Goal: Contribute content: Add original content to the website for others to see

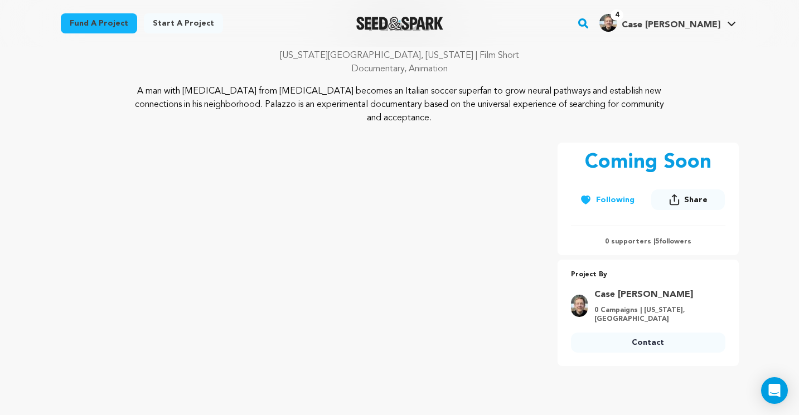
scroll to position [89, 0]
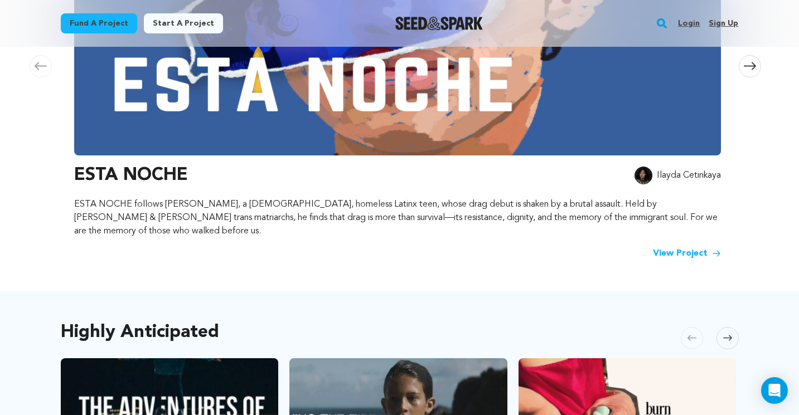
click at [173, 104] on img at bounding box center [397, 4] width 647 height 301
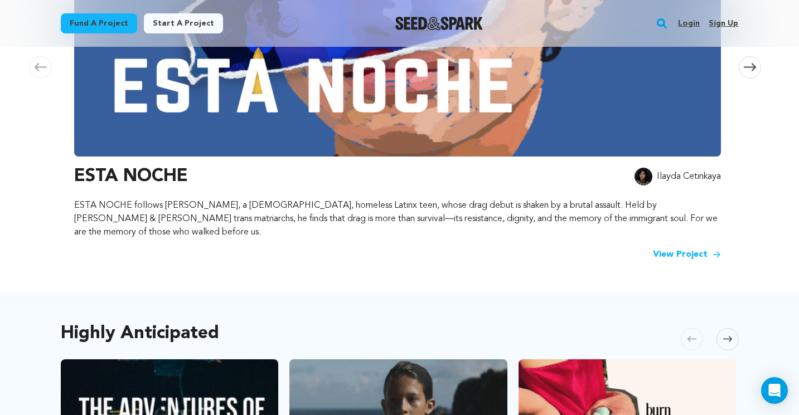
scroll to position [338, 0]
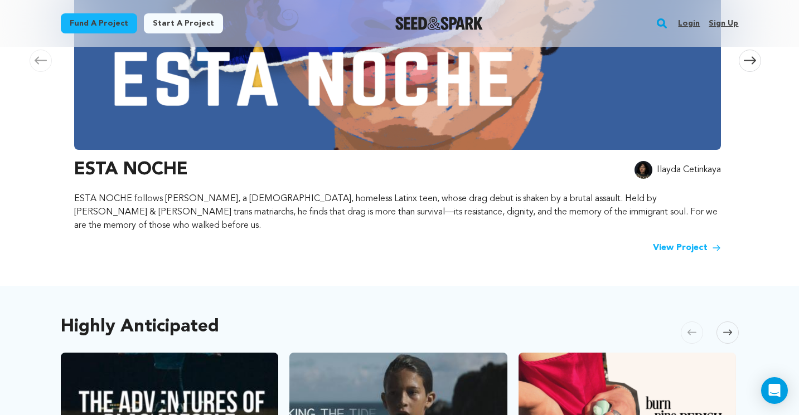
click at [684, 241] on link "View Project" at bounding box center [687, 247] width 68 height 13
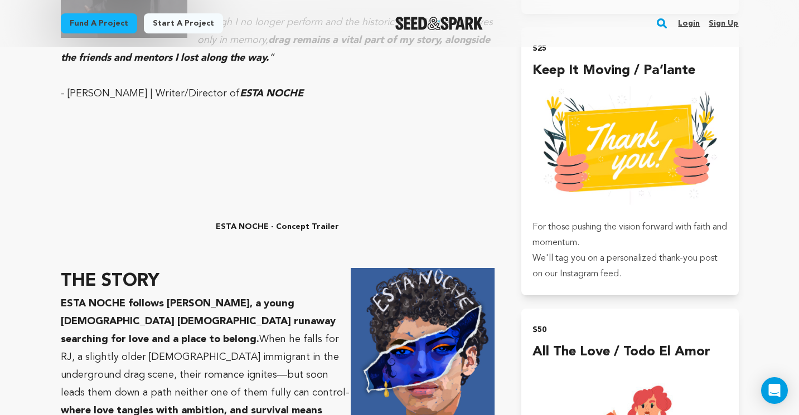
scroll to position [1002, 0]
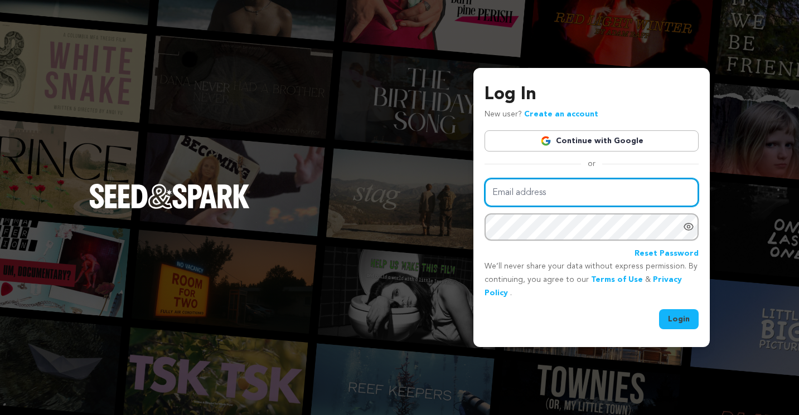
click at [546, 194] on input "Email address" at bounding box center [592, 192] width 214 height 28
click at [570, 195] on input "cassandral.shaw@gmail.com" at bounding box center [592, 192] width 214 height 28
click at [570, 196] on input "cassandral.shaw@gmail.com" at bounding box center [592, 192] width 214 height 28
type input "wcjern@gmail.com"
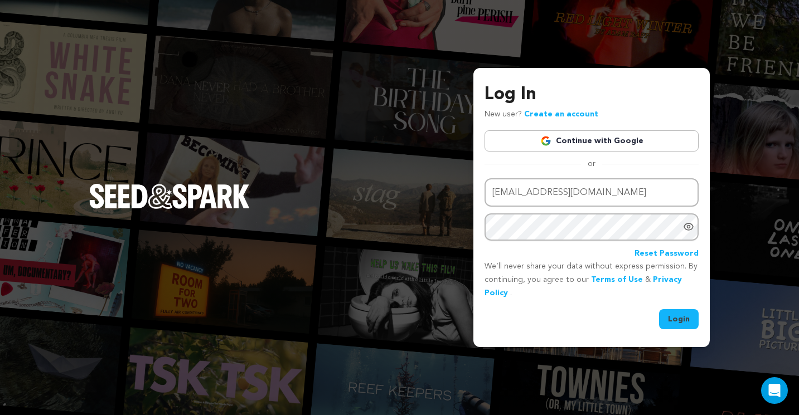
click at [686, 317] on button "Login" at bounding box center [679, 319] width 40 height 20
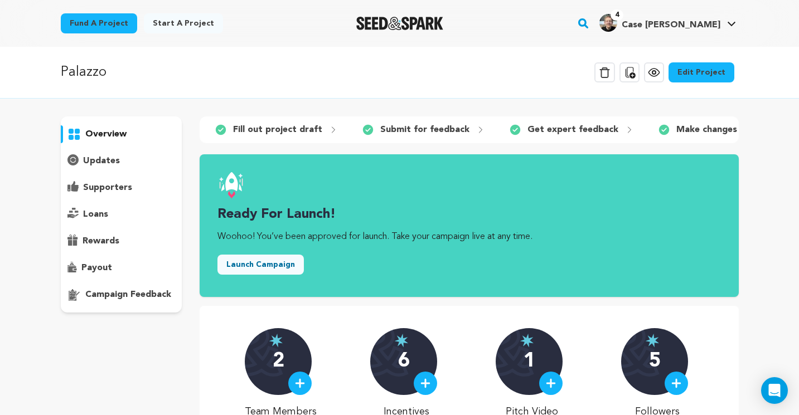
click at [709, 72] on link "Edit Project" at bounding box center [702, 72] width 66 height 20
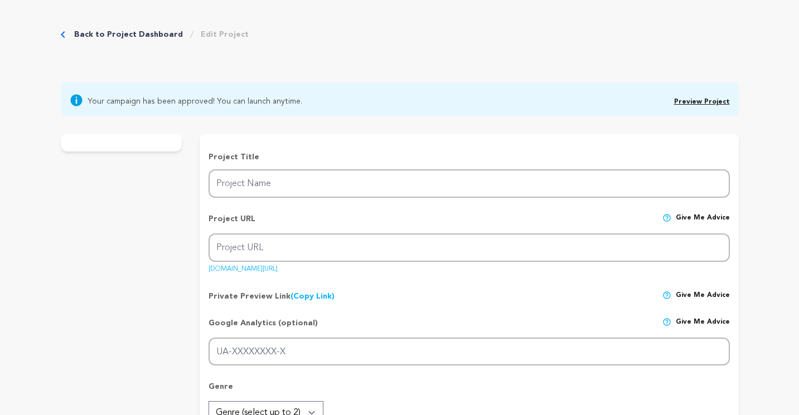
type input "Palazzo"
type input "palazzo"
type input "A man with a rare disease learns Italian to outfox his overactive immune system."
type textarea "This is Palazzo, a guide to outwitting an overactive immune system. Our protago…"
type textarea "Limitations create ideas, and we've found playful materials like cut paper and …"
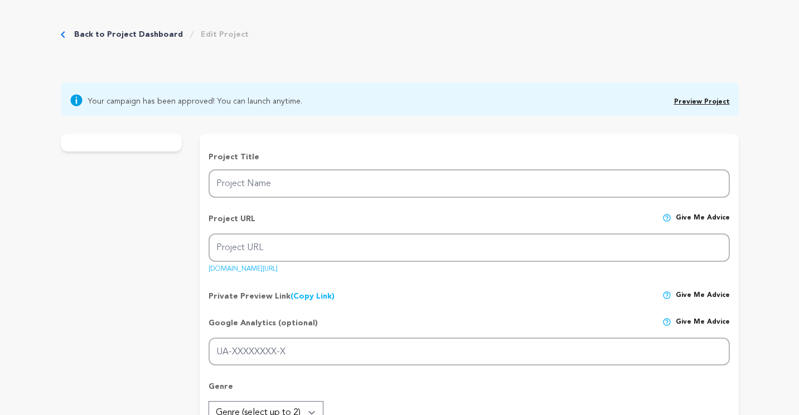
radio input "true"
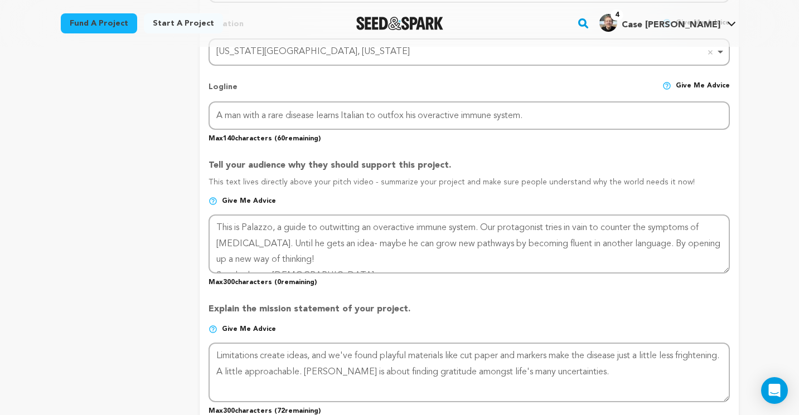
scroll to position [538, 0]
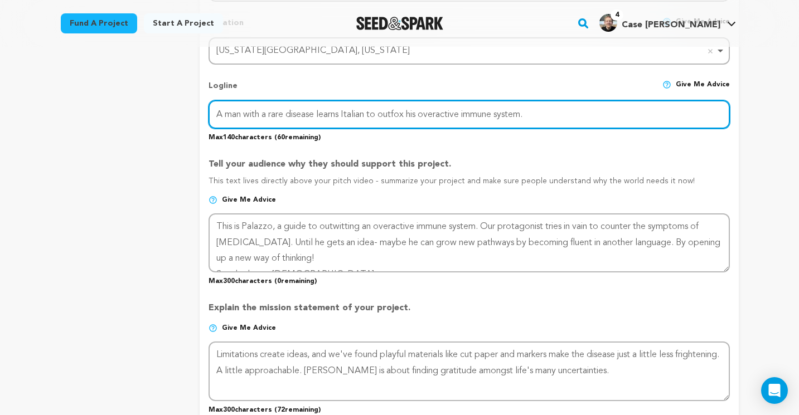
click at [397, 109] on input "A man with a rare disease learns Italian to outfox his overactive immune system." at bounding box center [469, 114] width 521 height 28
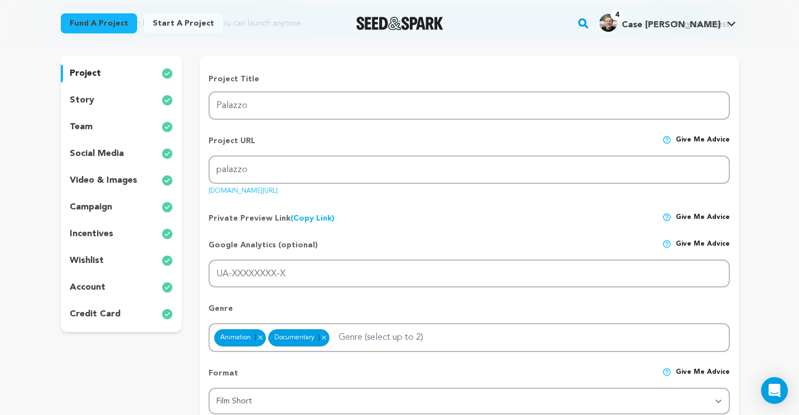
scroll to position [129, 0]
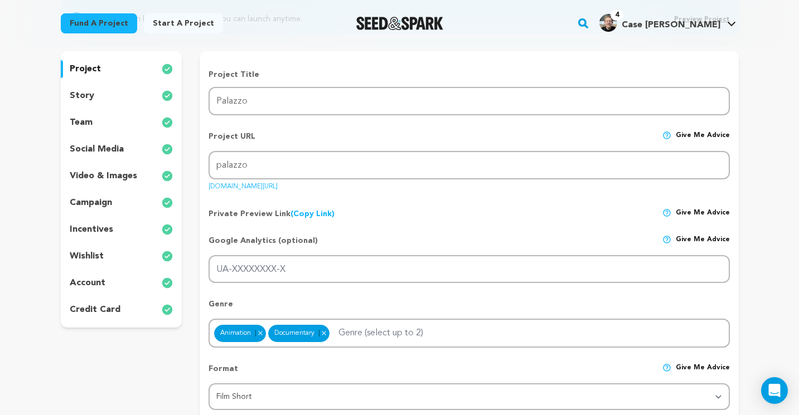
click at [84, 95] on p "story" at bounding box center [82, 95] width 25 height 13
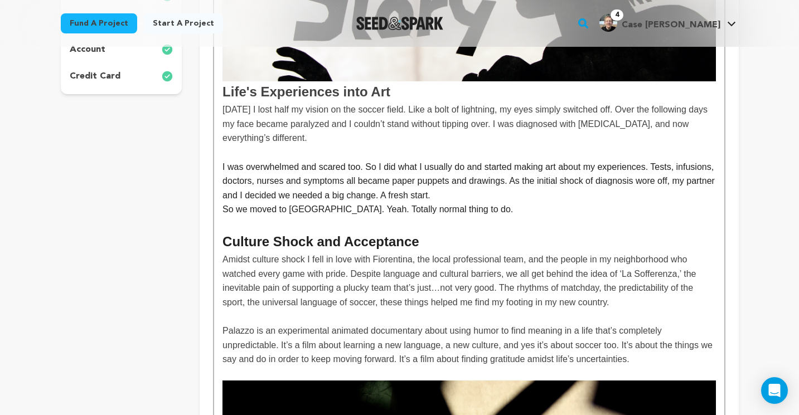
scroll to position [365, 0]
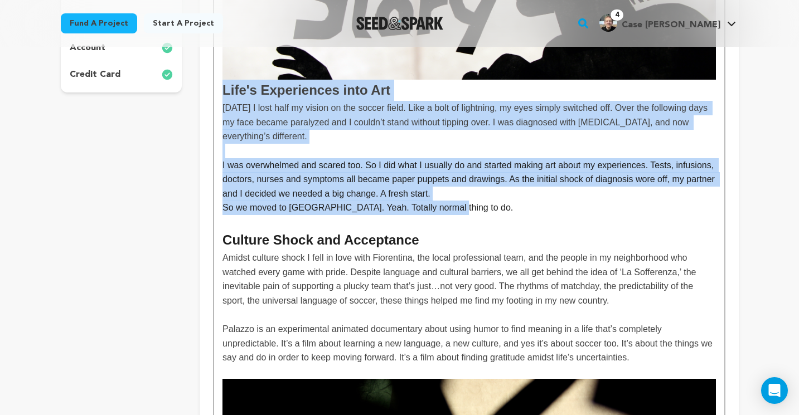
drag, startPoint x: 446, startPoint y: 210, endPoint x: 210, endPoint y: 91, distance: 263.6
copy div "Life's Experiences into Art [DATE] I lost half my vision on the soccer field. L…"
click at [234, 128] on p "[DATE] I lost half my vision on the soccer field. Like a bolt of lightning, my …" at bounding box center [468, 122] width 493 height 43
